Goal: Browse casually: Explore the website without a specific task or goal

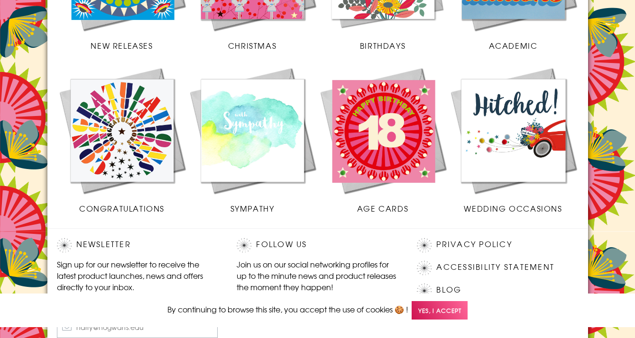
scroll to position [471, 0]
